Goal: Task Accomplishment & Management: Use online tool/utility

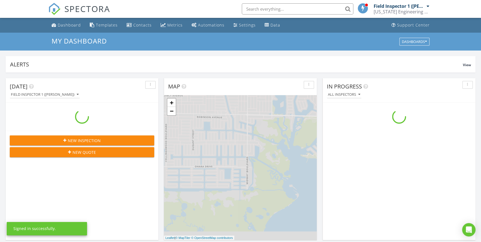
scroll to position [516, 489]
click at [297, 8] on input "text" at bounding box center [298, 8] width 112 height 11
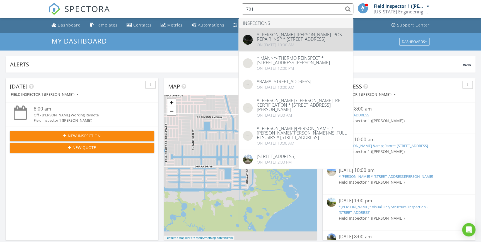
type input "701"
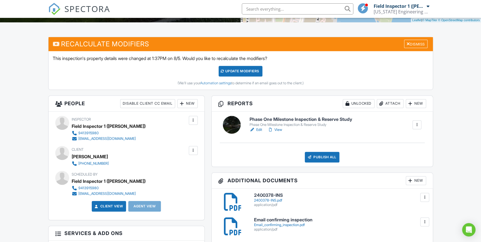
click at [259, 128] on link "Edit" at bounding box center [256, 130] width 13 height 6
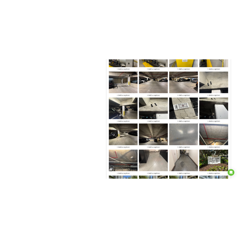
scroll to position [4775, 0]
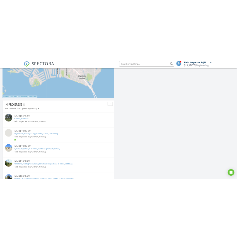
scroll to position [3, 3]
